Goal: Task Accomplishment & Management: Manage account settings

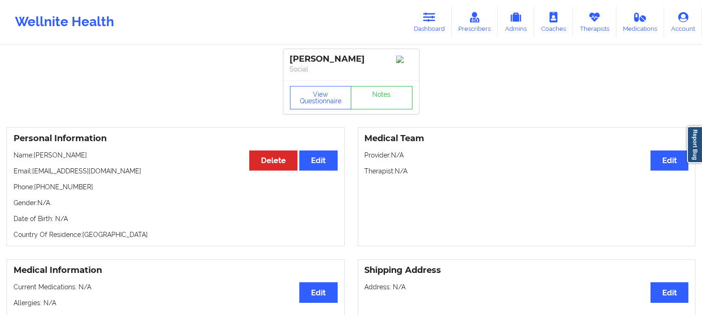
click at [414, 27] on link "Dashboard" at bounding box center [429, 22] width 45 height 31
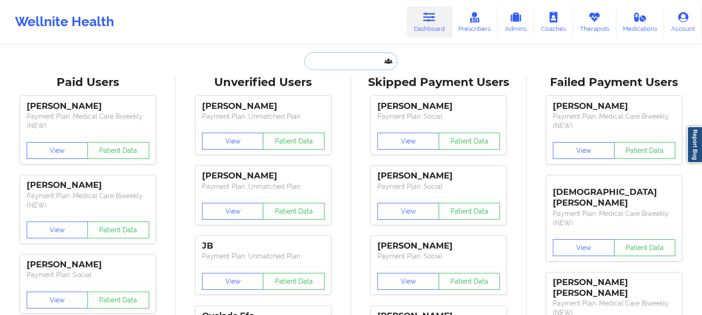
click at [348, 69] on input "text" at bounding box center [350, 61] width 93 height 18
click at [353, 65] on input "text" at bounding box center [350, 61] width 93 height 18
paste input "[EMAIL_ADDRESS][DOMAIN_NAME]"
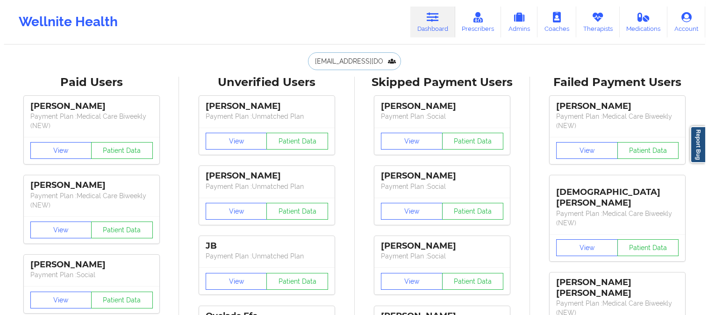
scroll to position [0, 9]
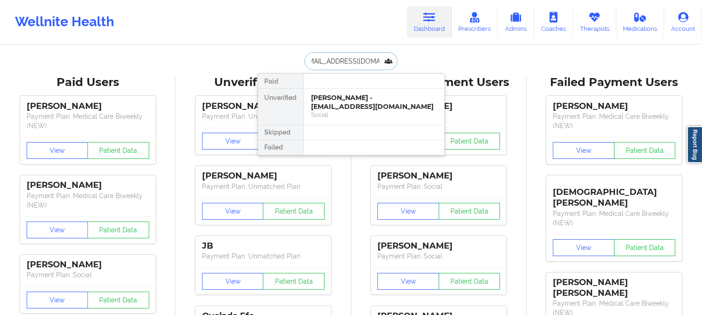
type input "[EMAIL_ADDRESS][DOMAIN_NAME]"
click at [345, 116] on div "Digital Practice Member (In-Network)" at bounding box center [373, 115] width 125 height 8
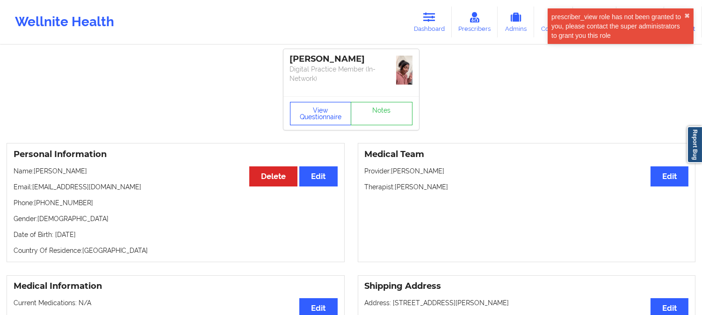
click at [307, 104] on button "View Questionnaire" at bounding box center [321, 113] width 62 height 23
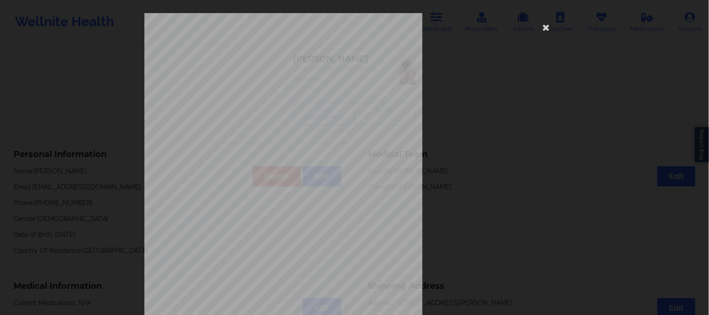
click at [530, 140] on div "[STREET_ADDRESS] What state do you live in ? [US_STATE] Full Name [PERSON_NAME]…" at bounding box center [355, 210] width 421 height 394
drag, startPoint x: 533, startPoint y: 26, endPoint x: 543, endPoint y: 26, distance: 9.8
click at [534, 26] on div "[STREET_ADDRESS] What state do you live in ? [US_STATE] Full Name [PERSON_NAME]…" at bounding box center [355, 210] width 421 height 394
click at [545, 26] on icon at bounding box center [546, 27] width 15 height 15
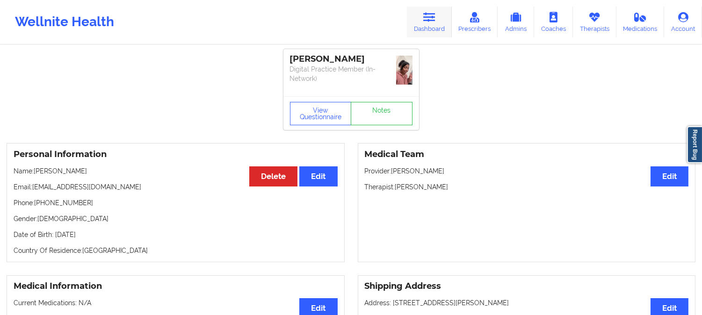
click at [428, 15] on icon at bounding box center [429, 17] width 12 height 10
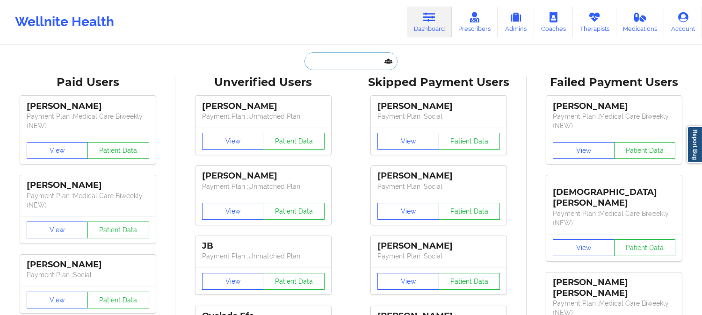
click at [347, 53] on input "text" at bounding box center [350, 61] width 93 height 18
paste input "[EMAIL_ADDRESS][DOMAIN_NAME]"
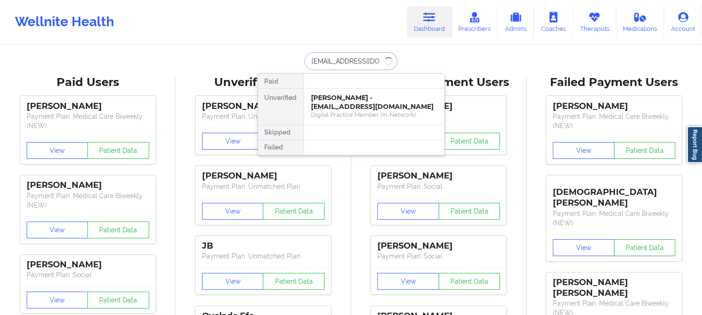
type input "[EMAIL_ADDRESS][DOMAIN_NAME]"
click at [373, 92] on div "[PERSON_NAME] - [EMAIL_ADDRESS][DOMAIN_NAME] Digital Practice Member (In-Networ…" at bounding box center [374, 107] width 140 height 36
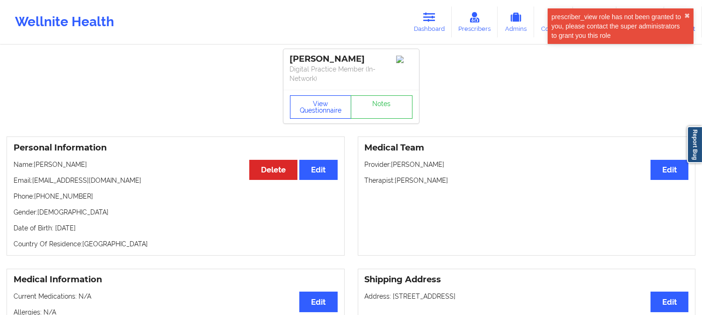
click at [321, 105] on button "View Questionnaire" at bounding box center [321, 106] width 62 height 23
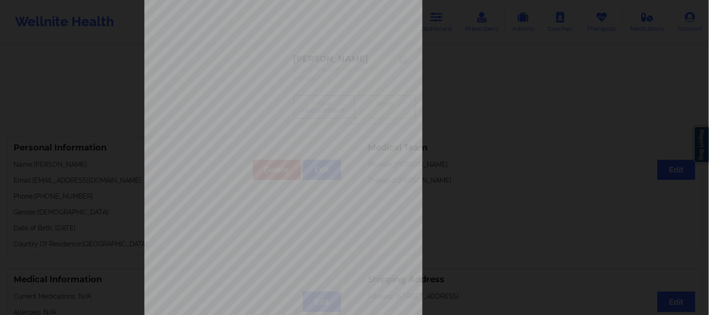
scroll to position [131, 0]
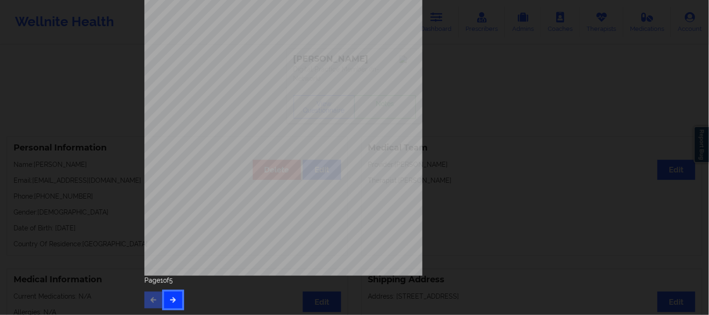
click at [173, 301] on icon "button" at bounding box center [173, 300] width 8 height 6
click at [175, 300] on button "button" at bounding box center [173, 300] width 18 height 17
click at [168, 305] on button "button" at bounding box center [173, 300] width 18 height 17
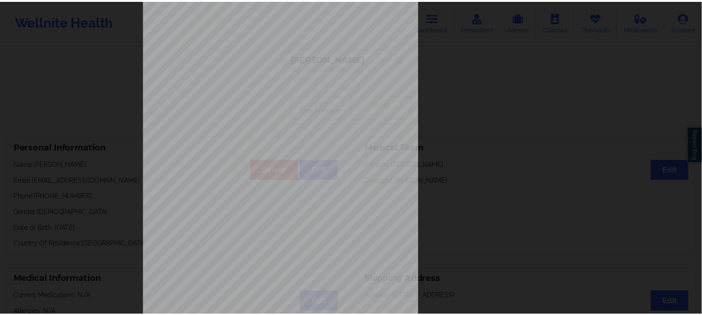
scroll to position [0, 0]
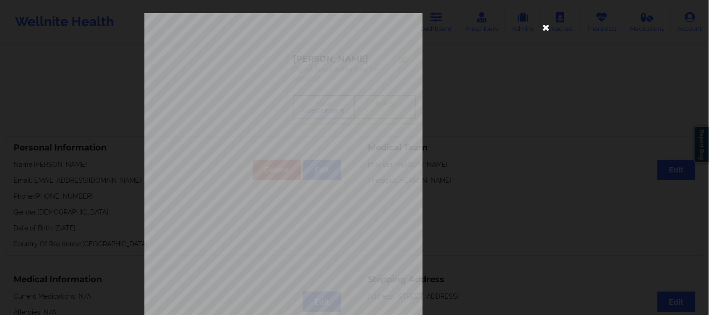
click at [543, 27] on icon at bounding box center [546, 27] width 15 height 15
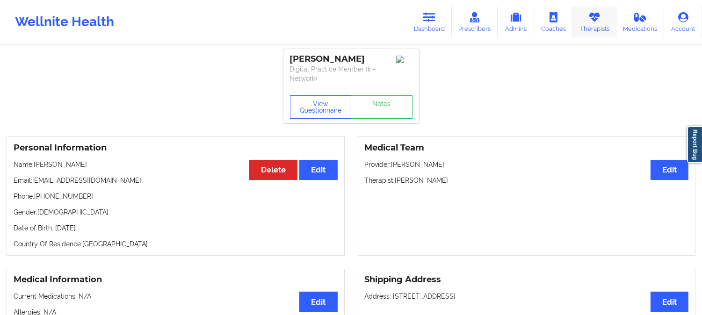
click at [579, 29] on link "Therapists" at bounding box center [594, 22] width 43 height 31
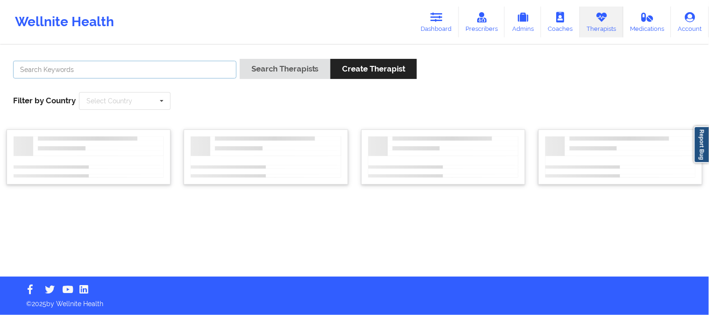
click at [120, 71] on input "text" at bounding box center [125, 70] width 224 height 18
paste input "[PERSON_NAME]"
type input "[PERSON_NAME]"
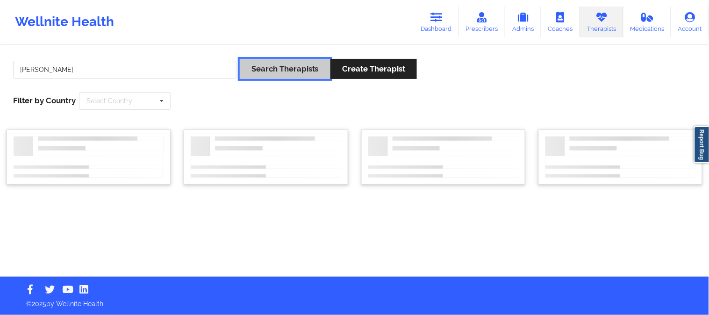
click at [283, 60] on button "Search Therapists" at bounding box center [285, 69] width 91 height 20
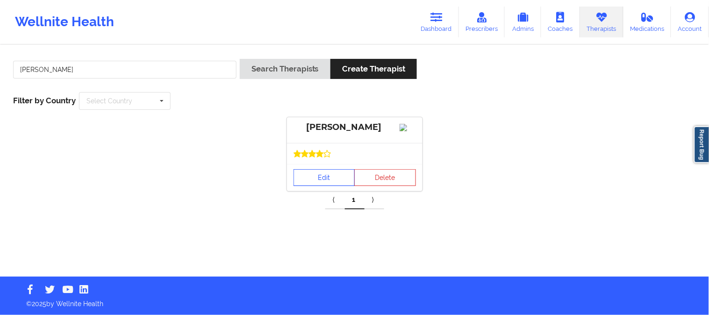
click at [320, 185] on link "Edit" at bounding box center [325, 177] width 62 height 17
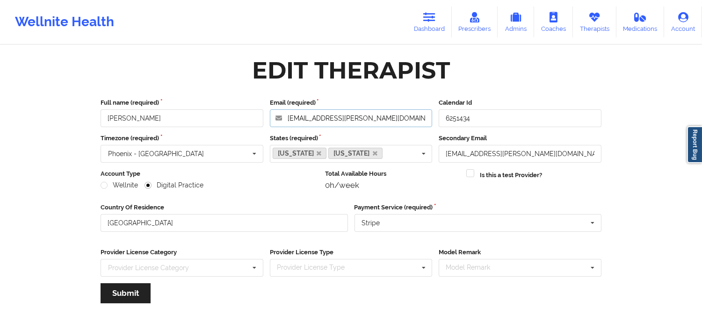
drag, startPoint x: 397, startPoint y: 122, endPoint x: 242, endPoint y: 115, distance: 155.0
click at [242, 115] on div "Full name (required) [PERSON_NAME] Email (required) [PERSON_NAME][EMAIL_ADDRESS…" at bounding box center [350, 112] width 507 height 29
click at [438, 14] on link "Dashboard" at bounding box center [429, 22] width 45 height 31
